Goal: Task Accomplishment & Management: Manage account settings

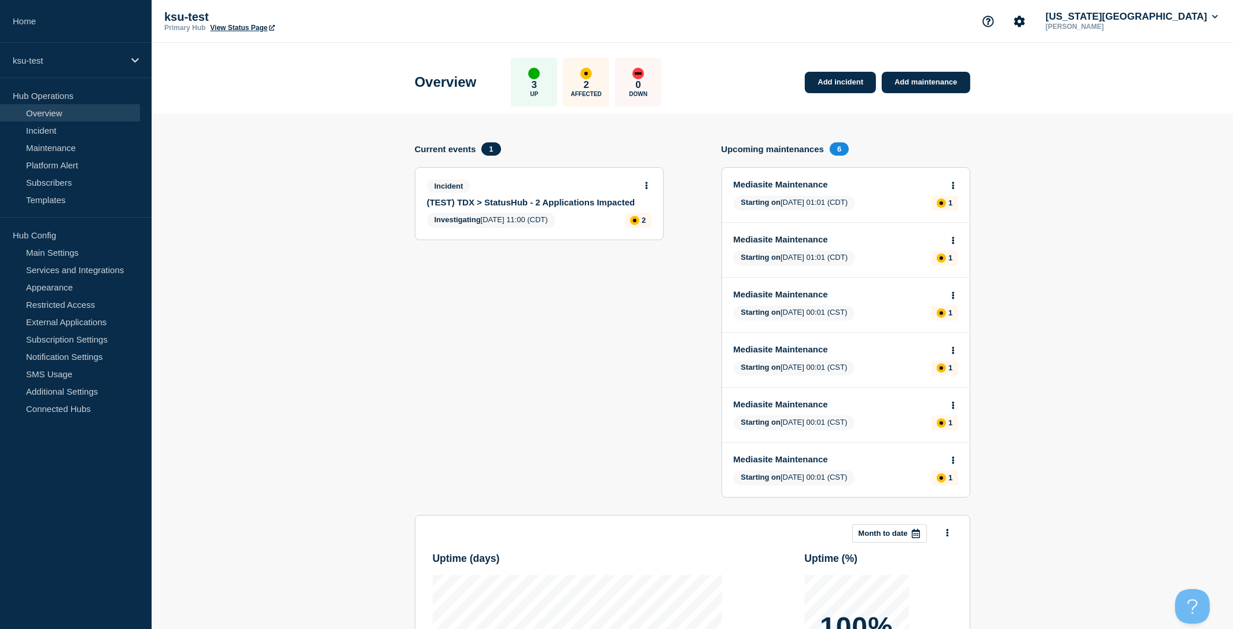
click at [510, 304] on section "Current events 1 Incident (TEST) TDX > StatusHub - 2 Applications Impacted Inve…" at bounding box center [539, 328] width 249 height 373
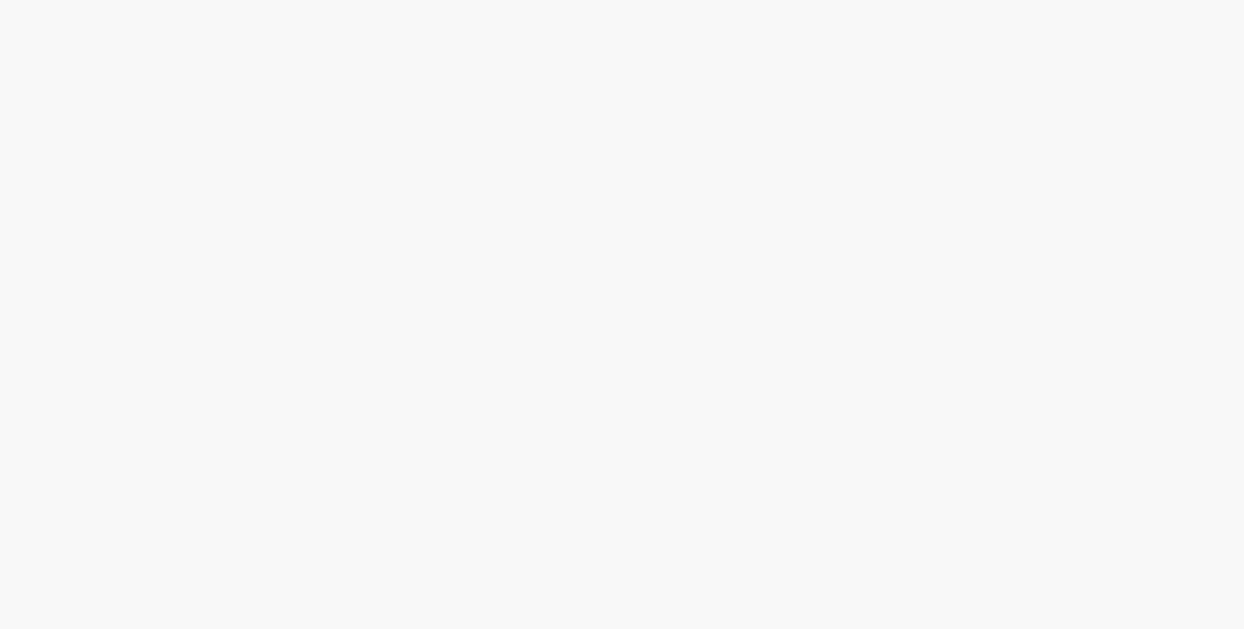
click at [299, 255] on body at bounding box center [622, 314] width 1244 height 629
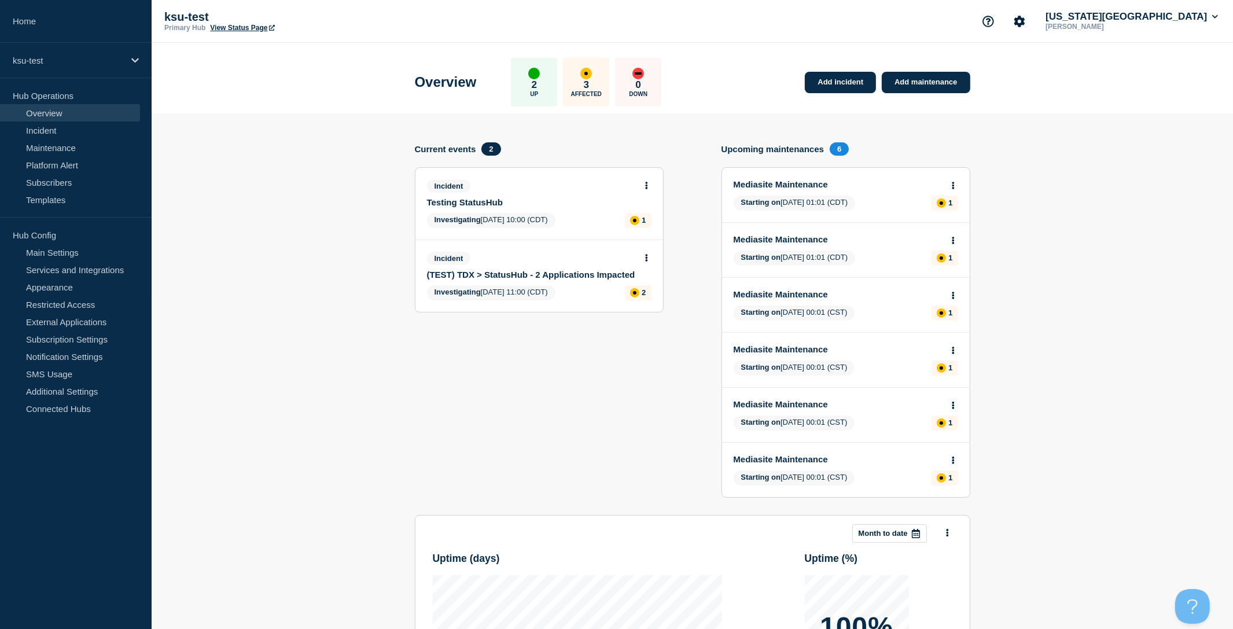
click at [499, 204] on link "Testing StatusHub" at bounding box center [531, 202] width 209 height 10
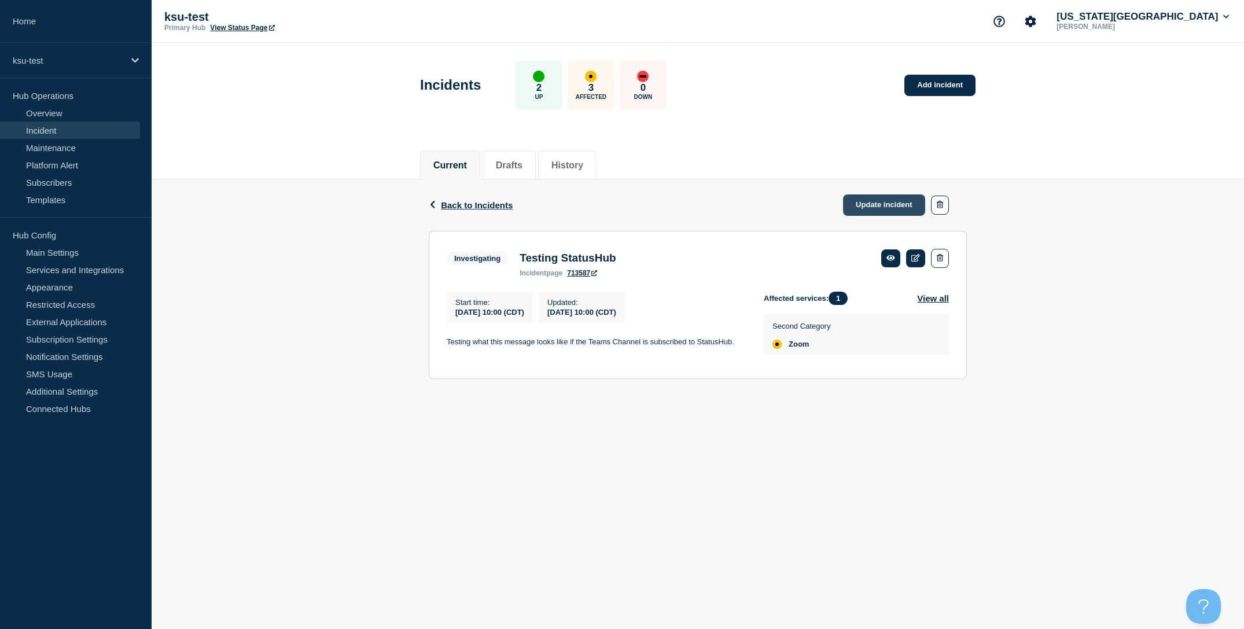
click at [888, 207] on link "Update incident" at bounding box center [884, 204] width 82 height 21
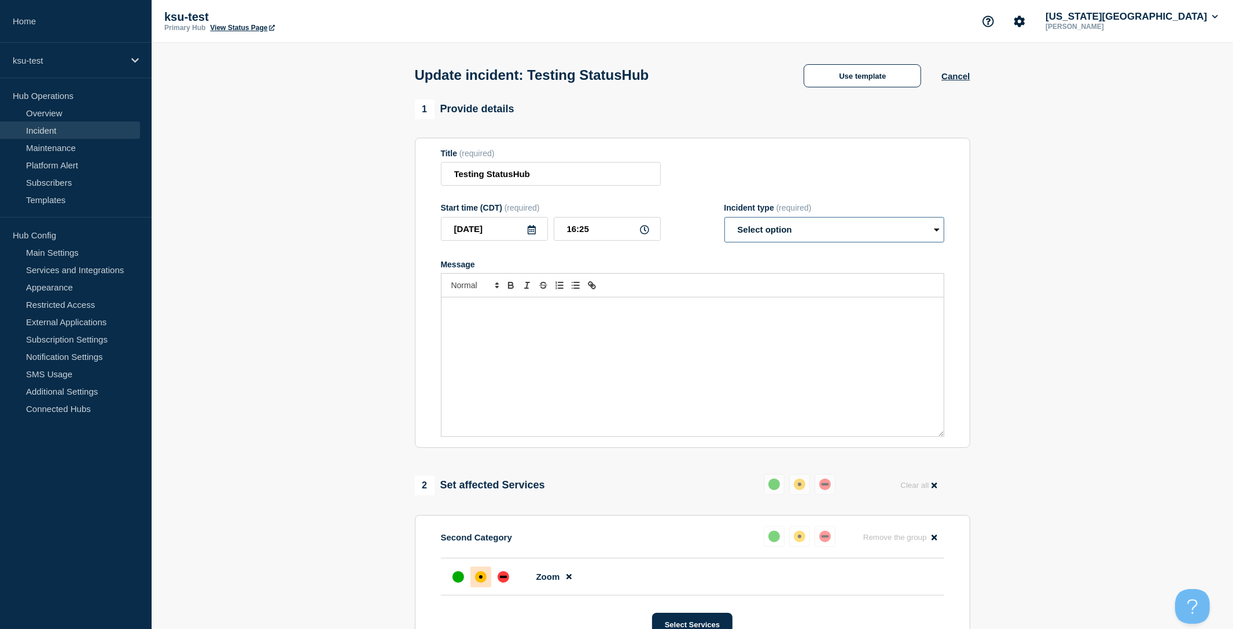
click at [791, 229] on select "Select option Investigating Identified Monitoring Resolved" at bounding box center [834, 229] width 220 height 25
select select "resolved"
click at [724, 223] on select "Select option Investigating Identified Monitoring Resolved" at bounding box center [834, 229] width 220 height 25
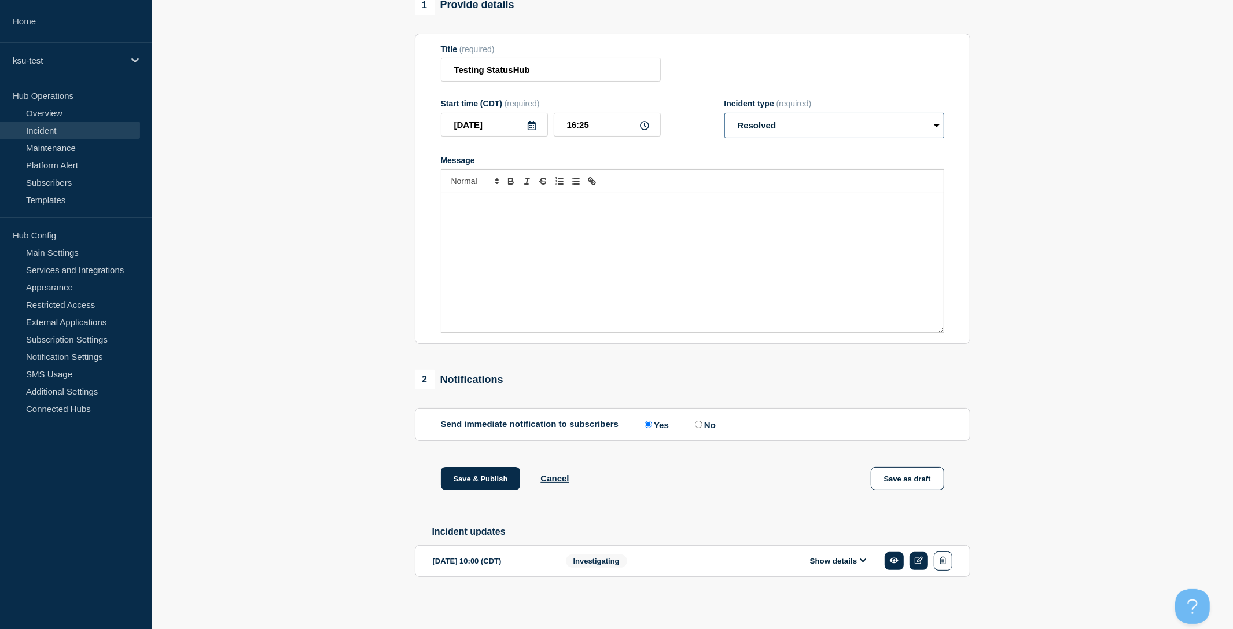
scroll to position [117, 0]
click at [703, 418] on label "No" at bounding box center [704, 422] width 24 height 11
click at [702, 419] on input "No" at bounding box center [699, 423] width 8 height 8
radio input "true"
radio input "false"
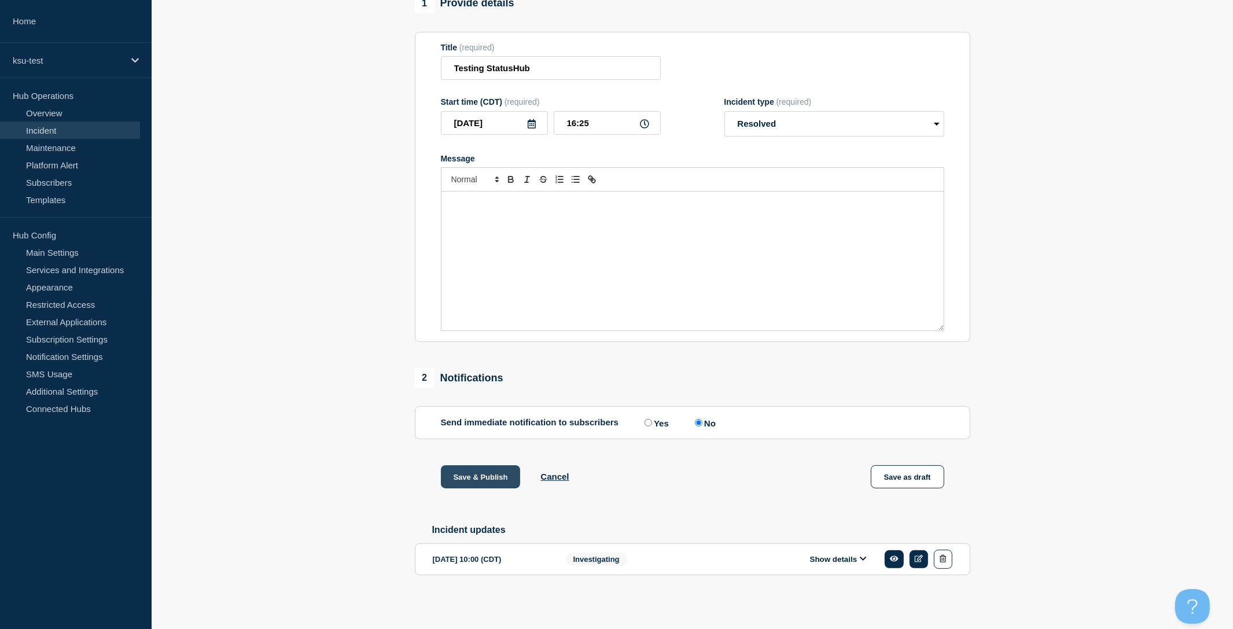
click at [488, 475] on button "Save & Publish" at bounding box center [481, 476] width 80 height 23
